Goal: Task Accomplishment & Management: Use online tool/utility

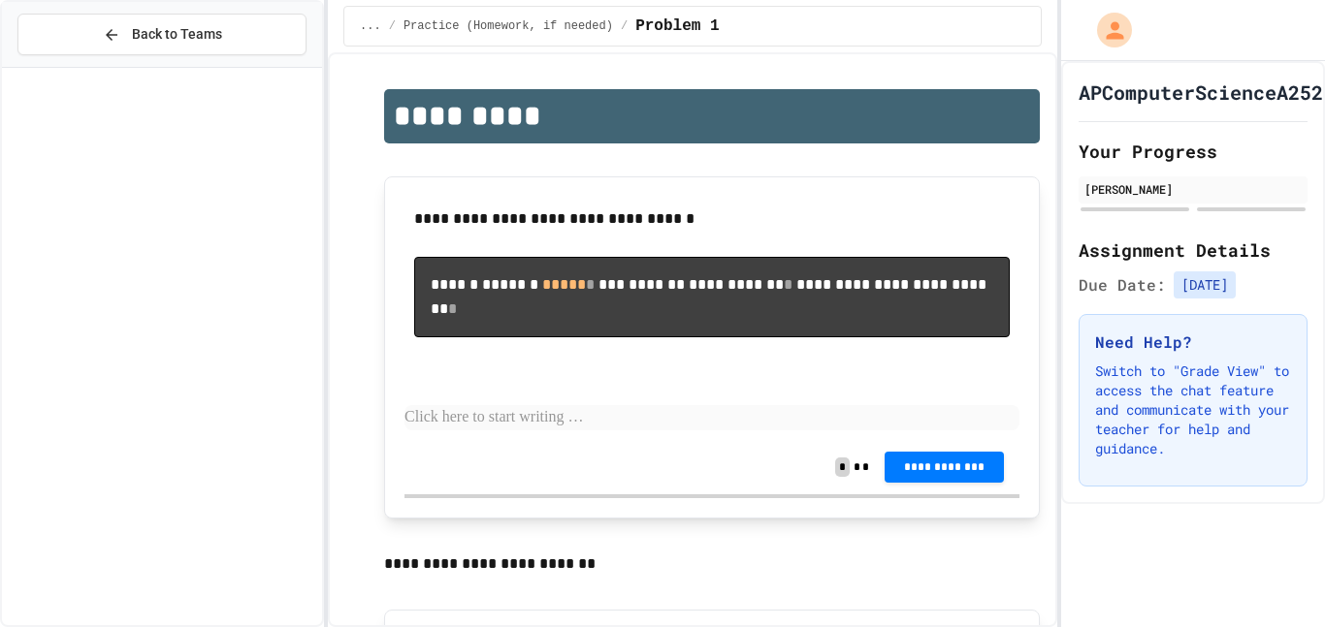
scroll to position [1987, 0]
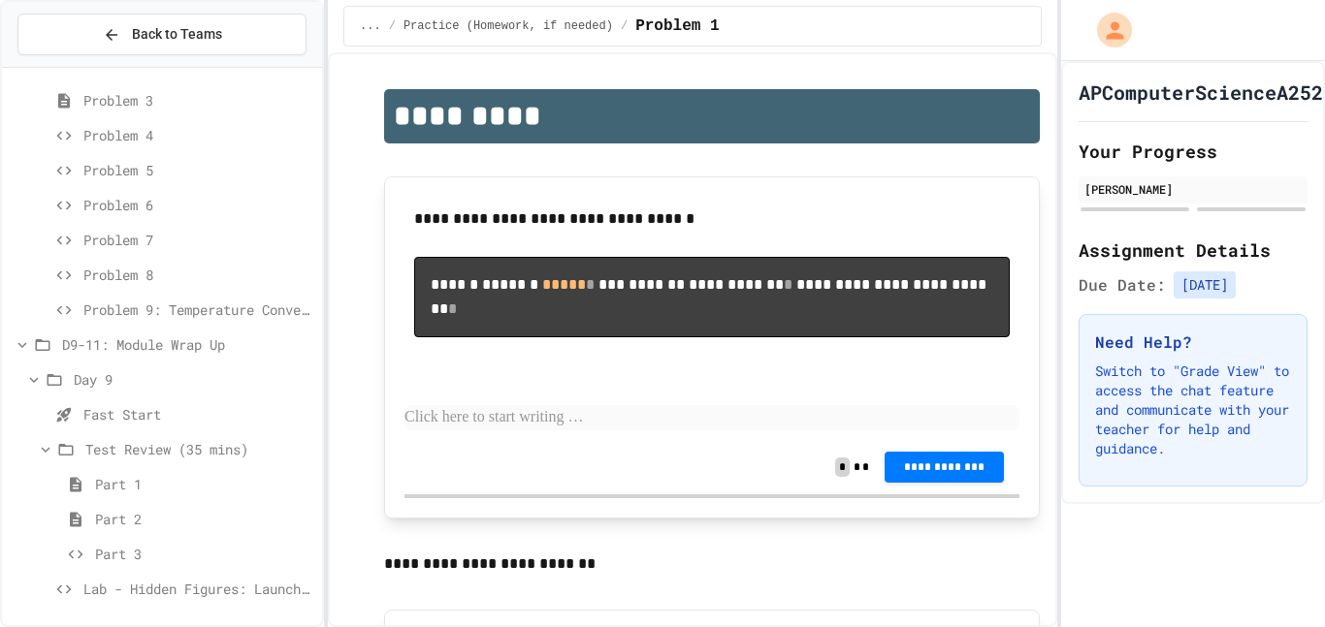
click at [169, 484] on span "Part 1" at bounding box center [204, 484] width 219 height 20
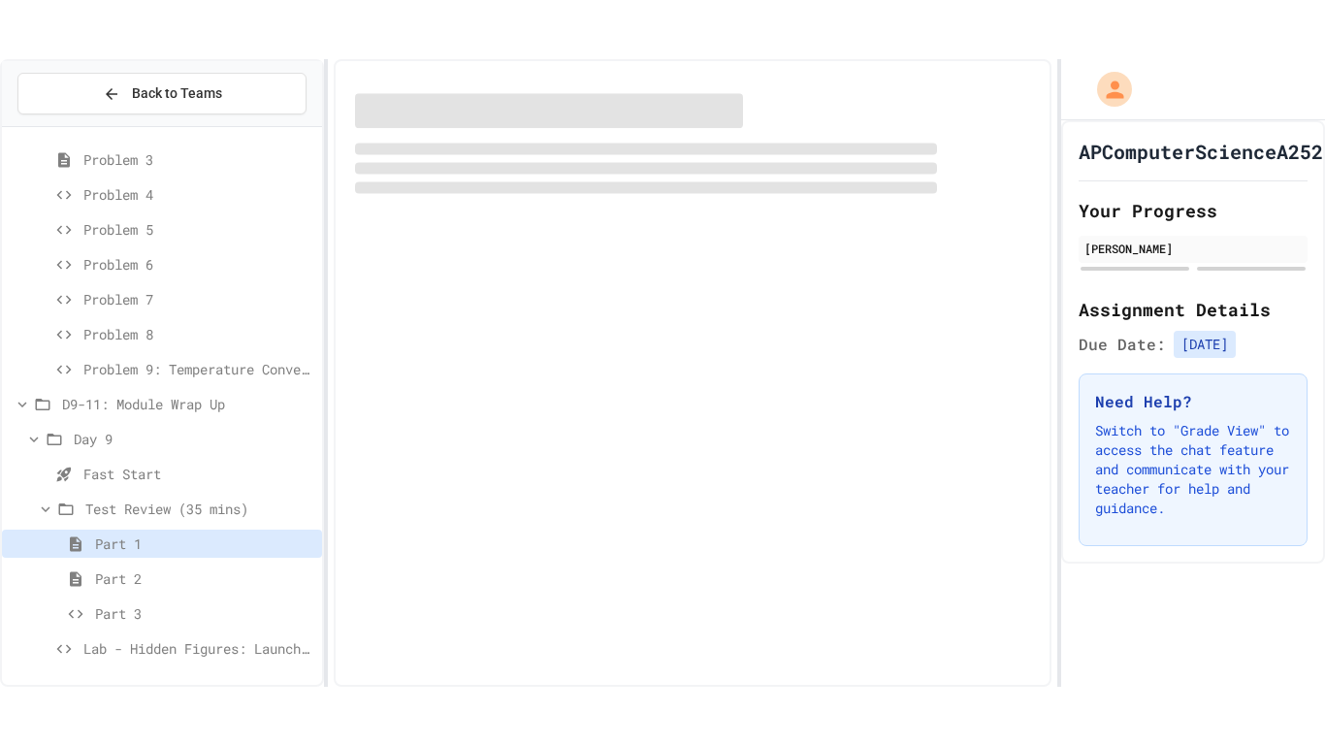
scroll to position [1971, 0]
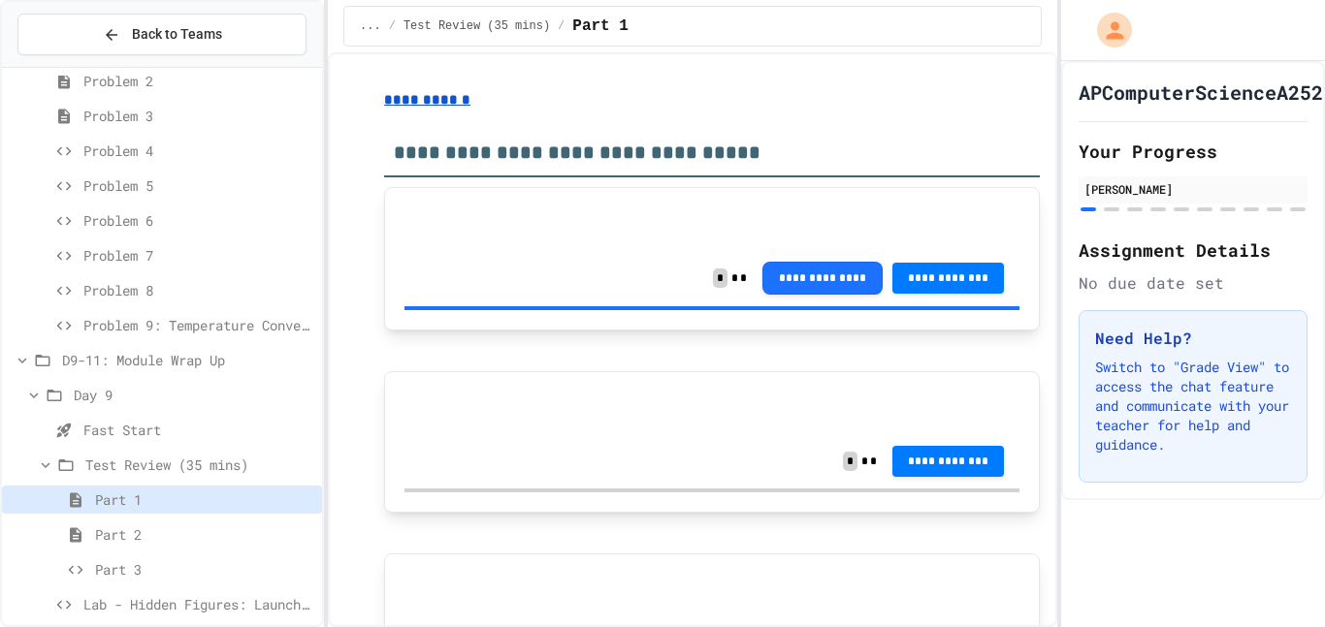
click at [169, 603] on span "Lab - Hidden Figures: Launch Weight Calculator" at bounding box center [198, 604] width 231 height 20
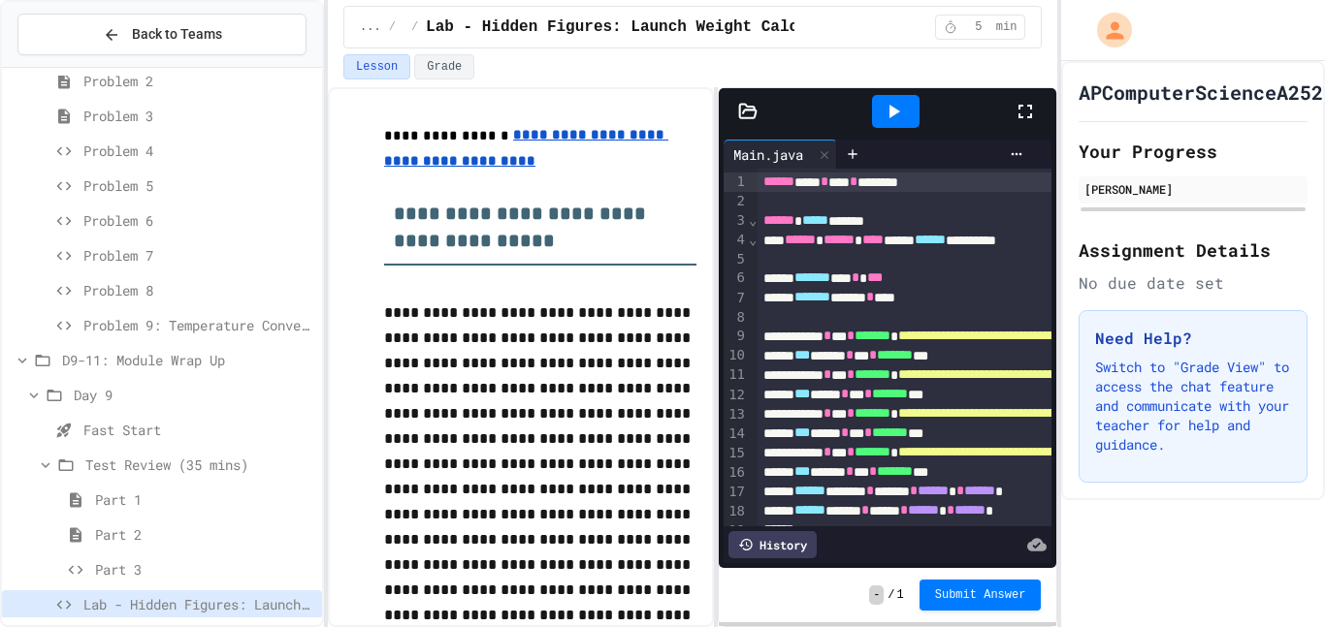
click at [1020, 108] on icon at bounding box center [1024, 111] width 23 height 23
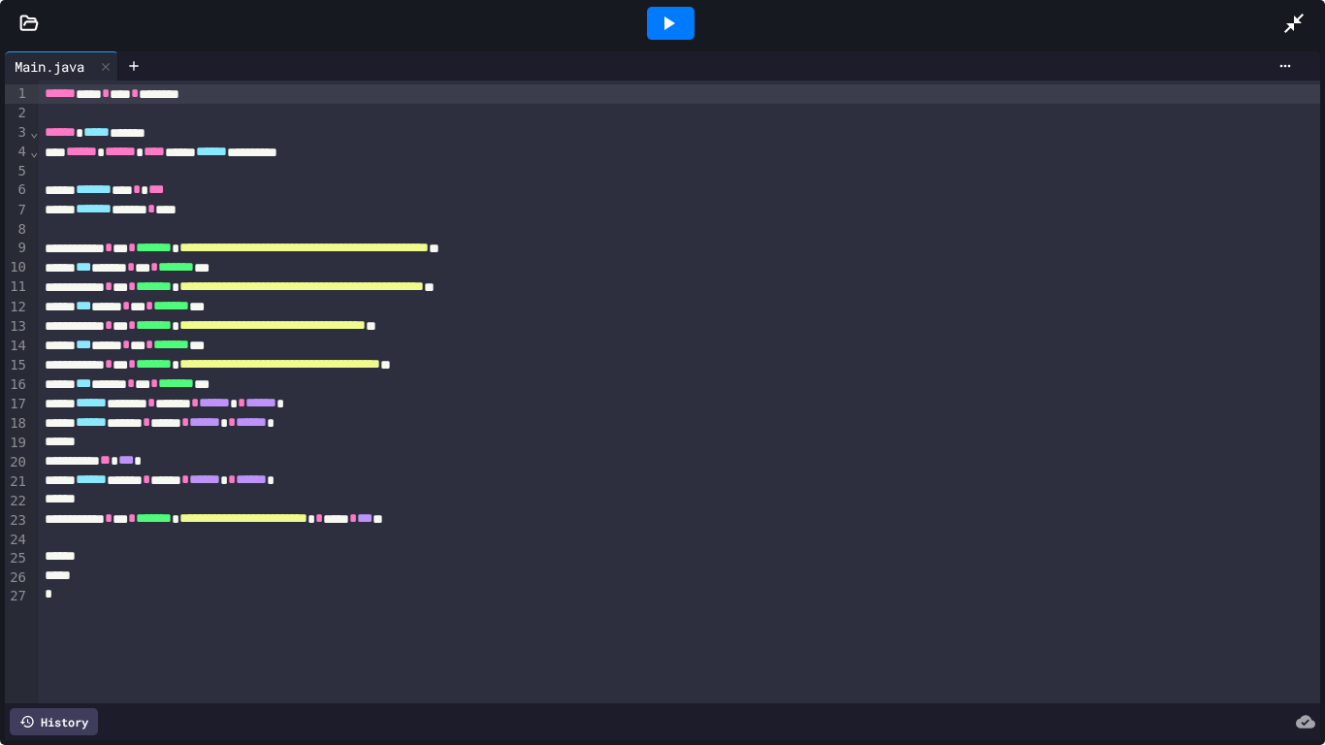
click at [666, 22] on icon at bounding box center [669, 23] width 11 height 14
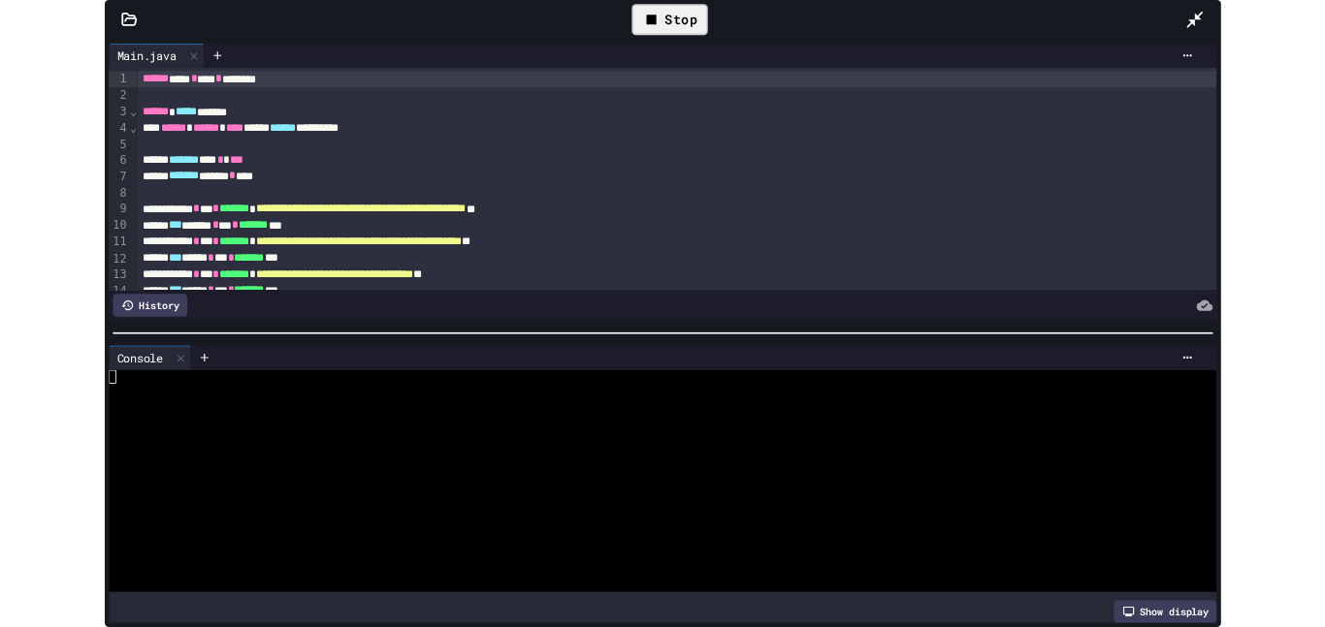
scroll to position [1870, 0]
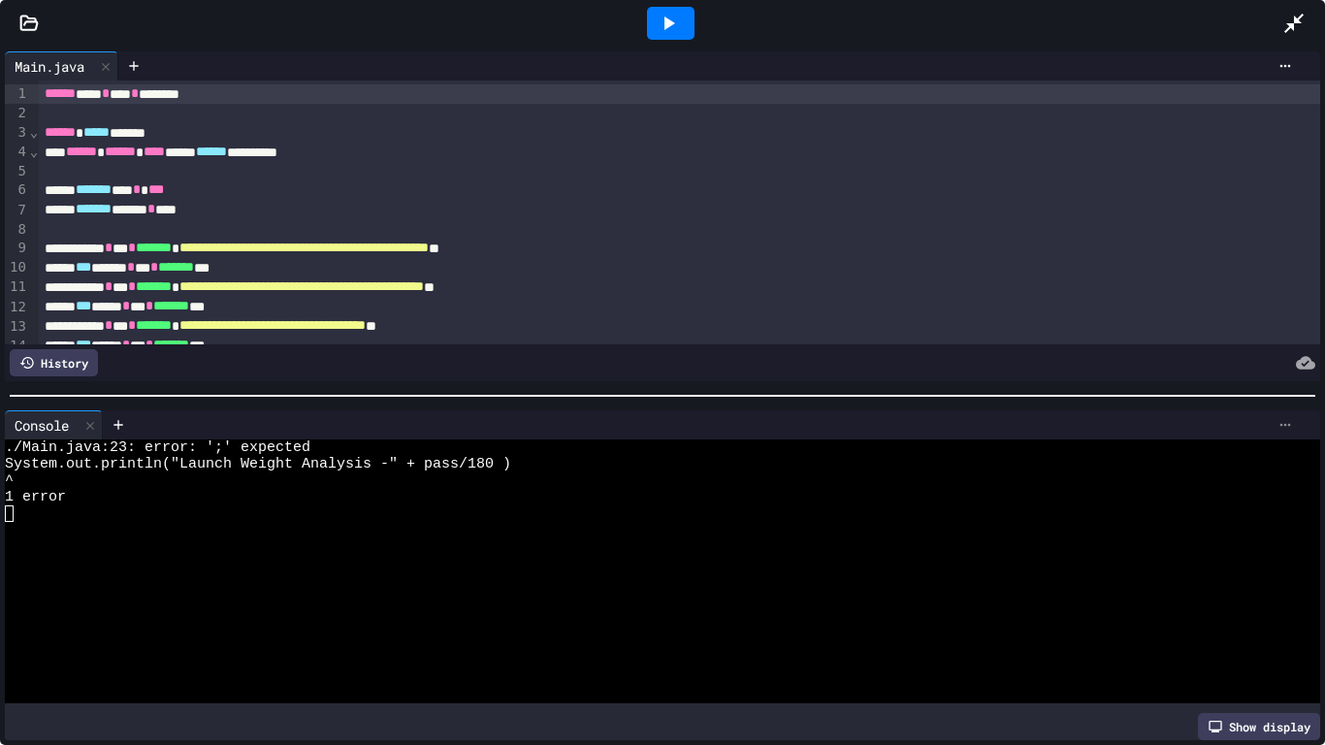
click at [1286, 420] on icon at bounding box center [1285, 425] width 16 height 16
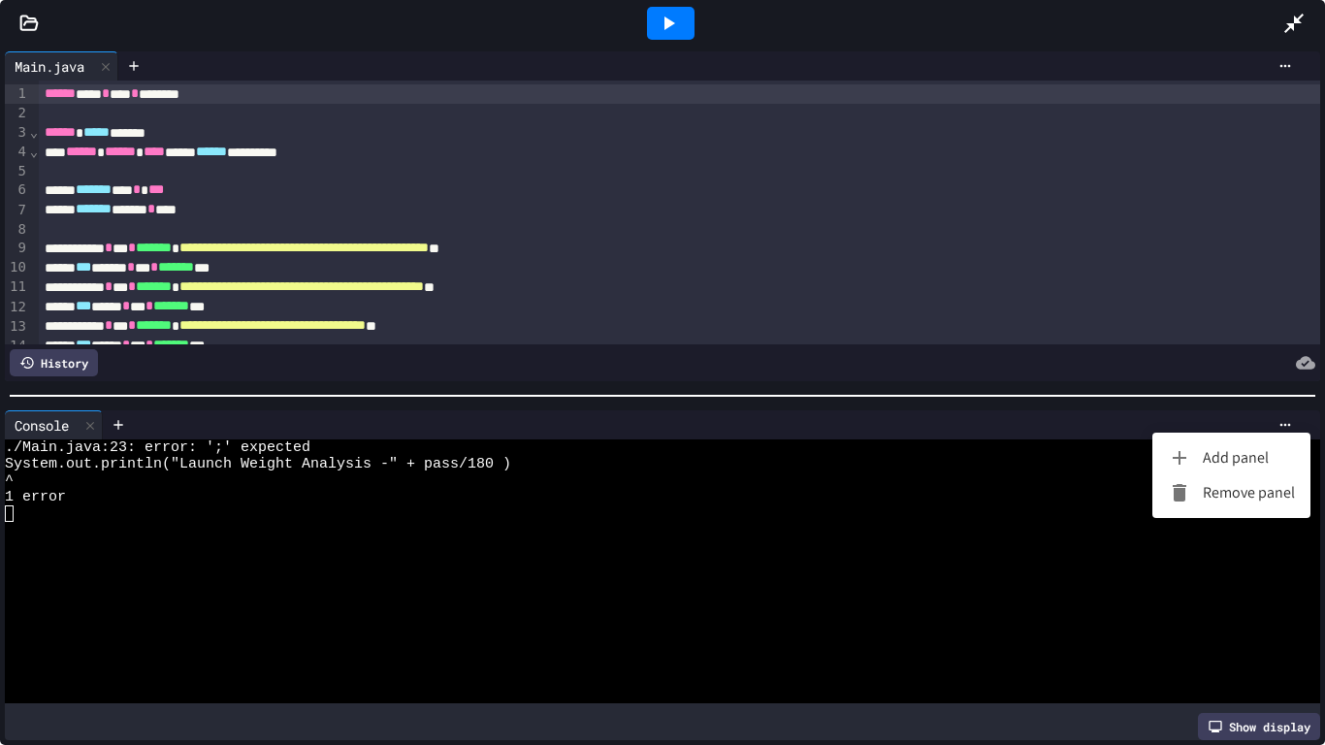
click at [1269, 502] on li "Remove panel" at bounding box center [1231, 492] width 158 height 35
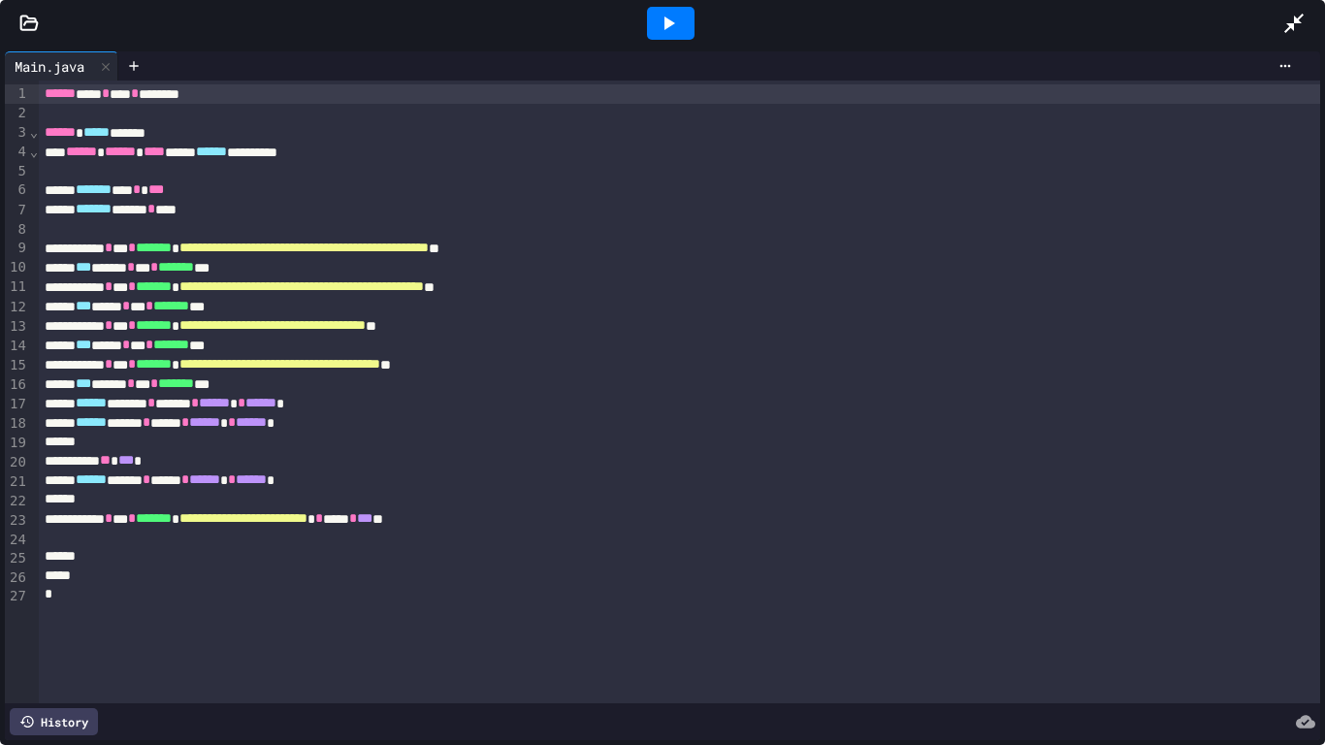
click at [559, 529] on div at bounding box center [680, 538] width 1282 height 19
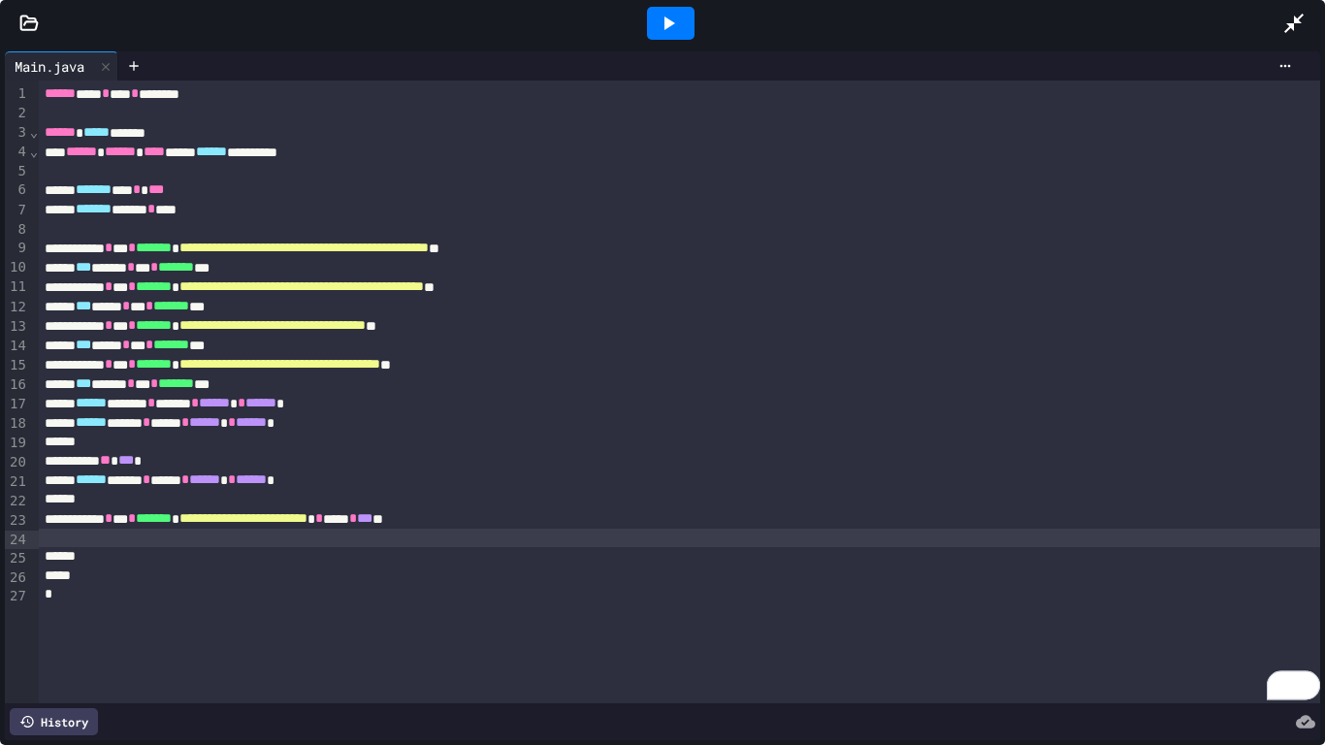
click at [559, 525] on div "**********" at bounding box center [680, 518] width 1282 height 19
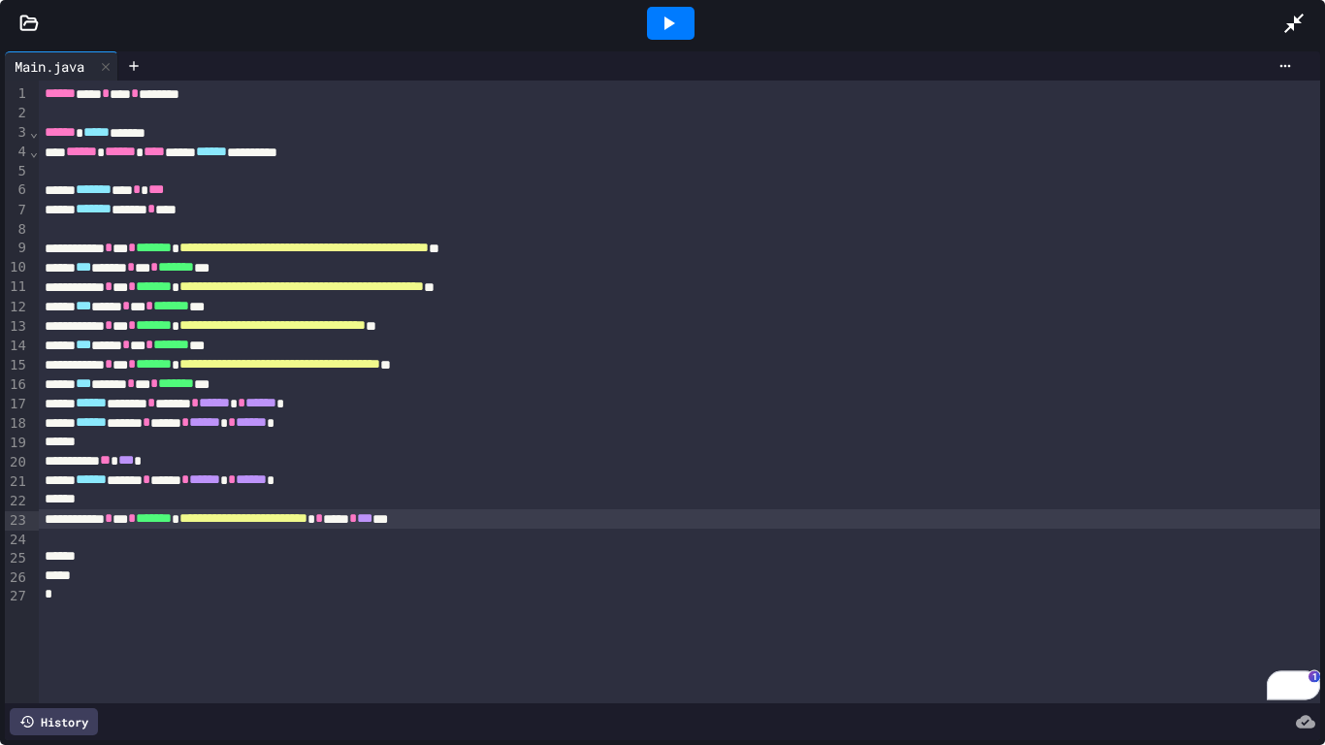
click at [683, 16] on div at bounding box center [671, 23] width 48 height 33
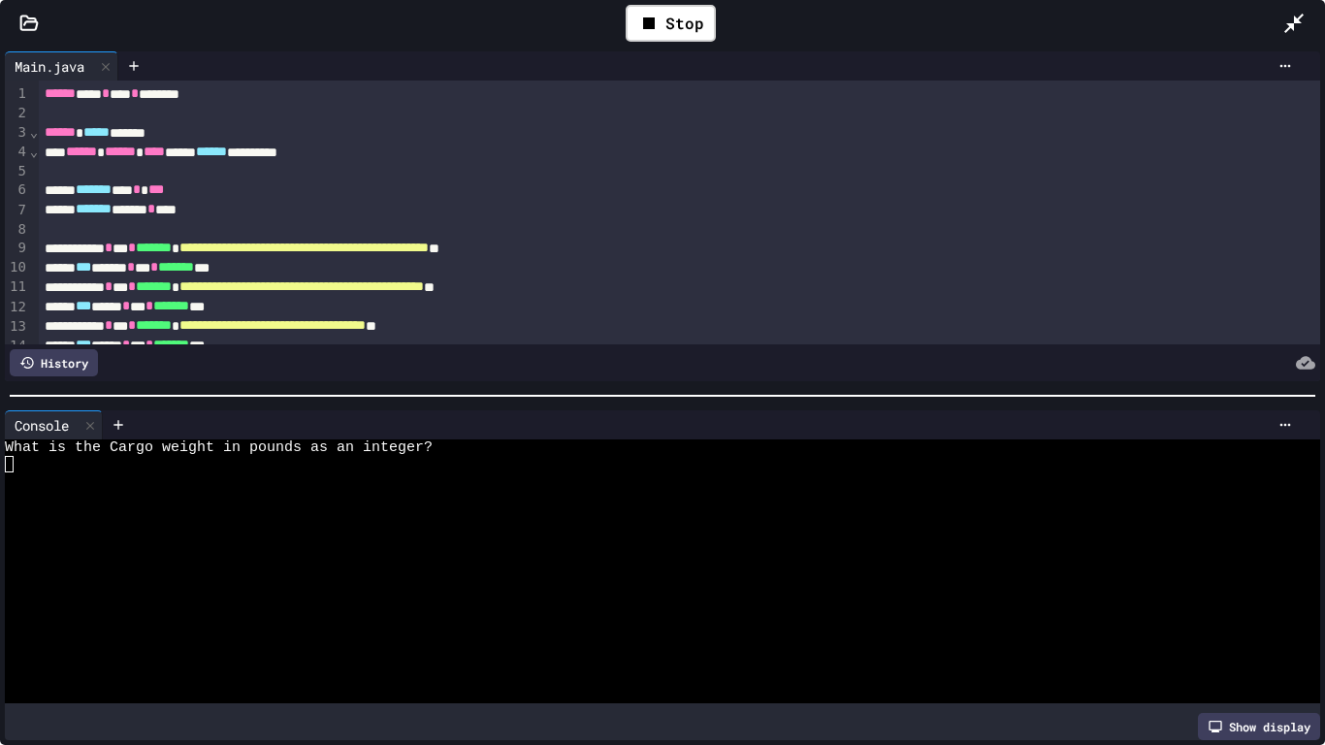
click at [529, 472] on div at bounding box center [655, 480] width 1300 height 16
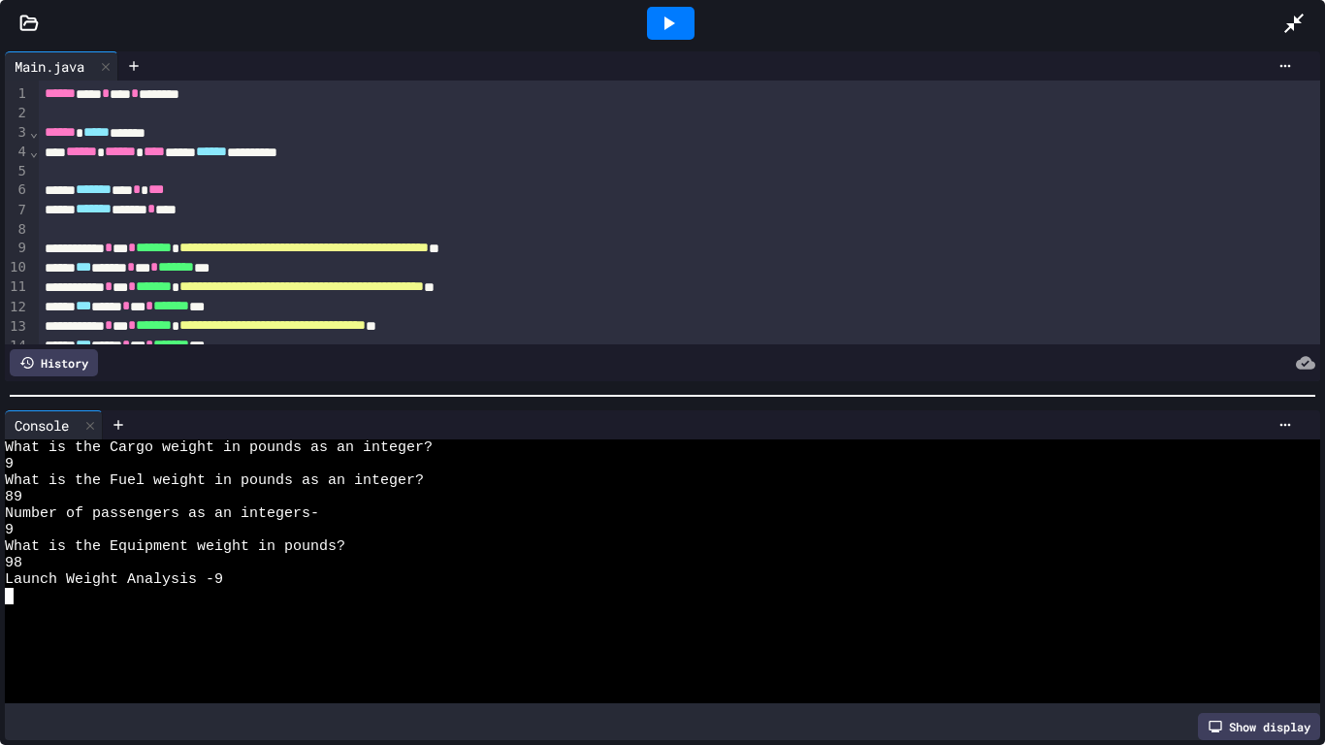
click at [1287, 21] on icon at bounding box center [1293, 23] width 23 height 23
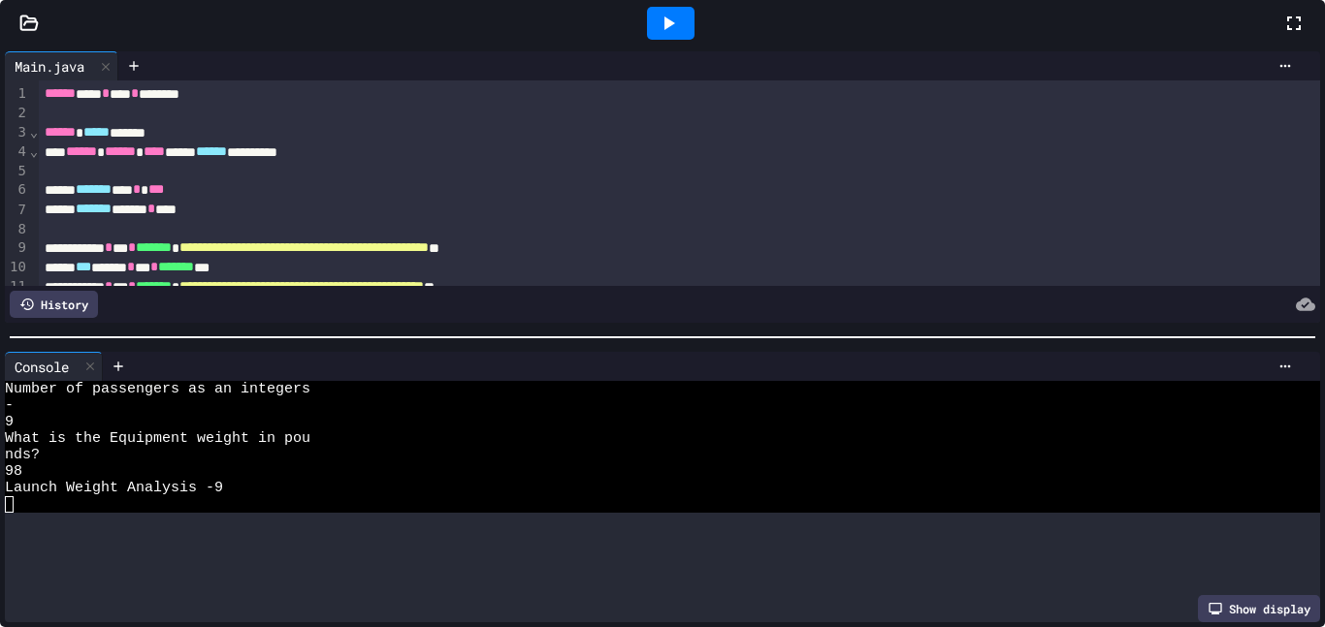
scroll to position [99, 0]
